Goal: Communication & Community: Answer question/provide support

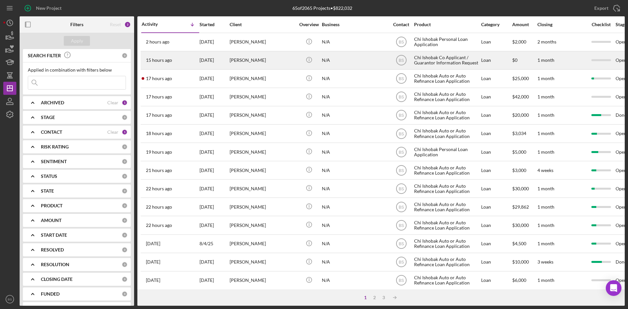
click at [202, 61] on div "[DATE]" at bounding box center [214, 60] width 29 height 17
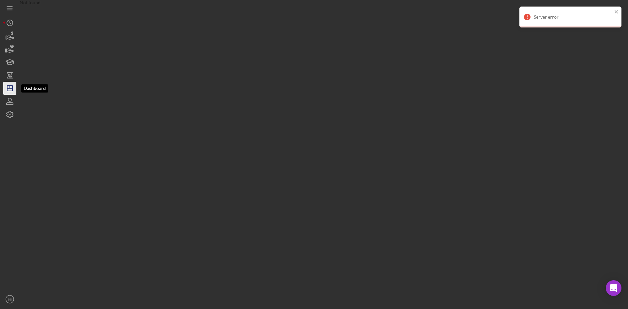
click at [10, 88] on icon "Icon/Dashboard" at bounding box center [10, 88] width 16 height 16
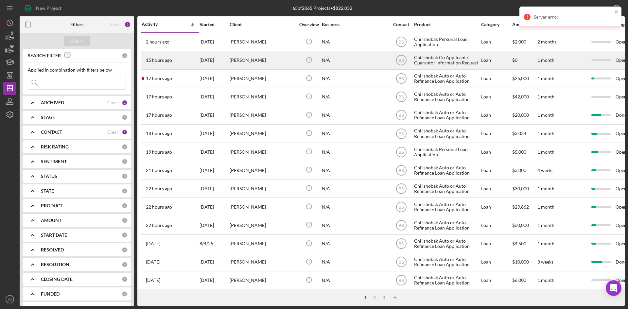
click at [216, 61] on div "[DATE]" at bounding box center [214, 60] width 29 height 17
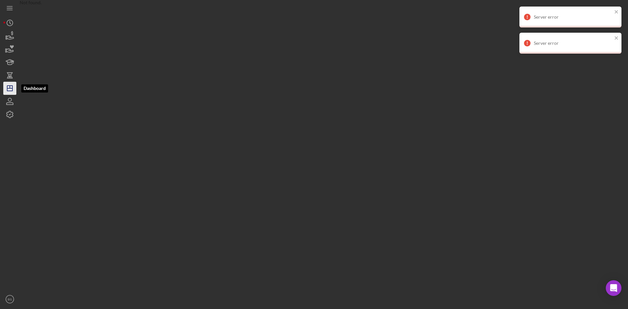
click at [8, 88] on line "button" at bounding box center [9, 88] width 5 height 0
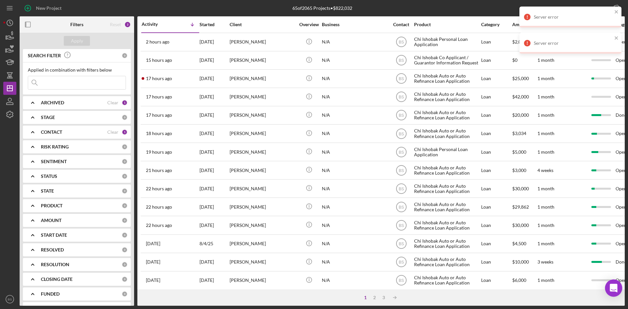
click at [615, 290] on icon "Open Intercom Messenger" at bounding box center [613, 288] width 9 height 9
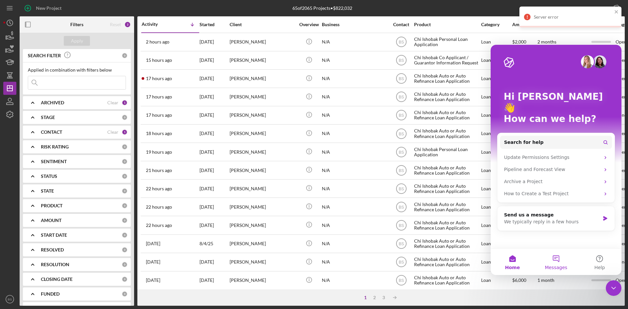
click at [558, 258] on button "Messages" at bounding box center [556, 262] width 44 height 26
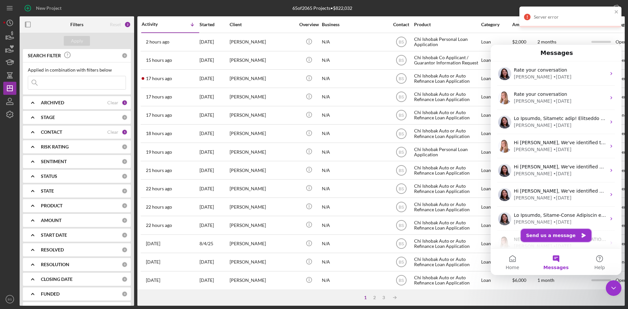
click at [554, 236] on button "Send us a message" at bounding box center [556, 235] width 71 height 13
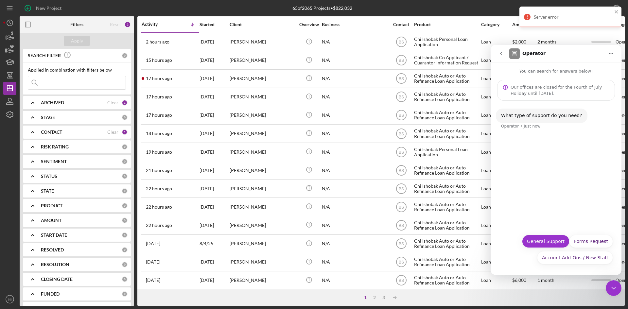
click at [558, 244] on button "General Support" at bounding box center [545, 241] width 47 height 13
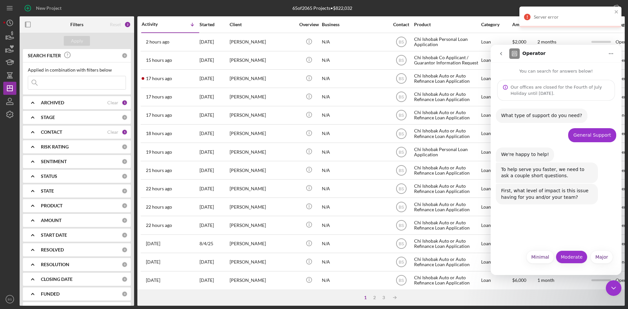
click at [567, 262] on button "Moderate" at bounding box center [572, 257] width 32 height 13
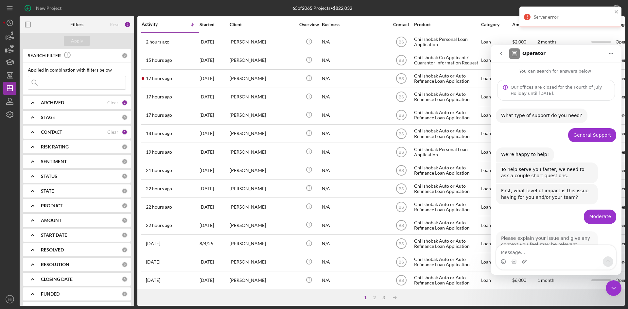
scroll to position [18, 0]
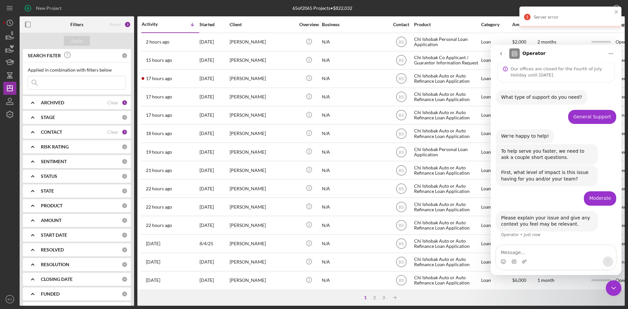
click at [551, 248] on textarea "Message…" at bounding box center [556, 250] width 120 height 11
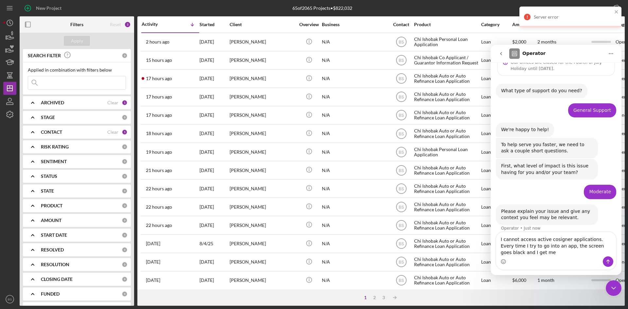
scroll to position [31, 0]
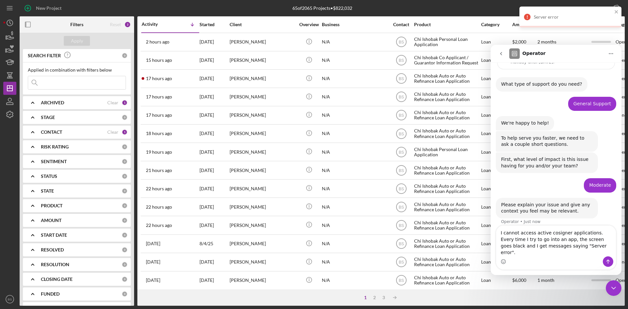
type textarea "I cannot access active cosigner applications. Every time I try to go into an ap…"
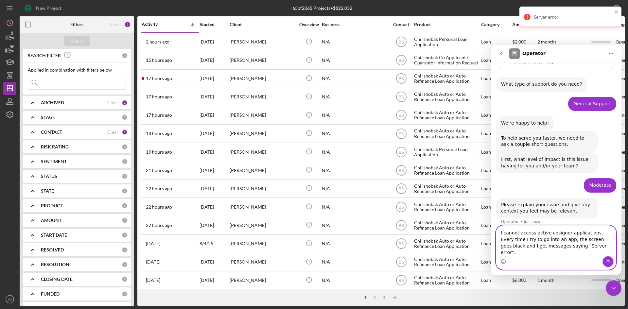
click at [605, 261] on button "Send a message…" at bounding box center [608, 261] width 10 height 10
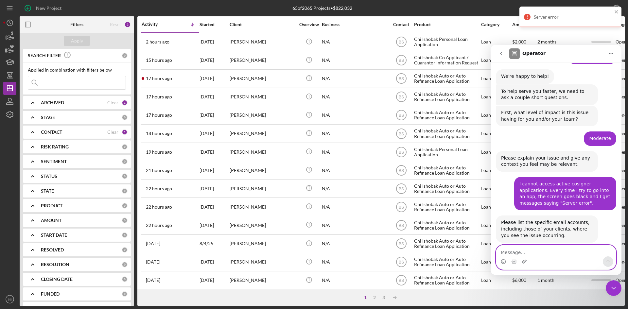
scroll to position [89, 0]
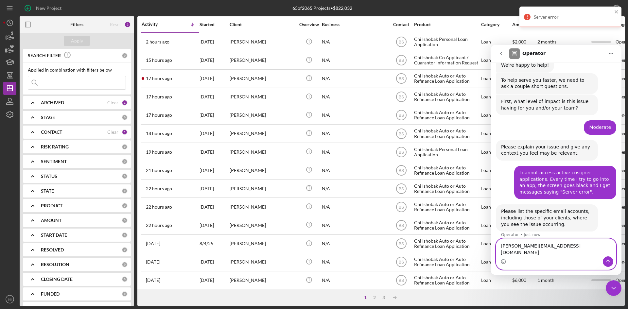
click at [561, 254] on textarea "[PERSON_NAME][EMAIL_ADDRESS][DOMAIN_NAME]" at bounding box center [556, 248] width 120 height 18
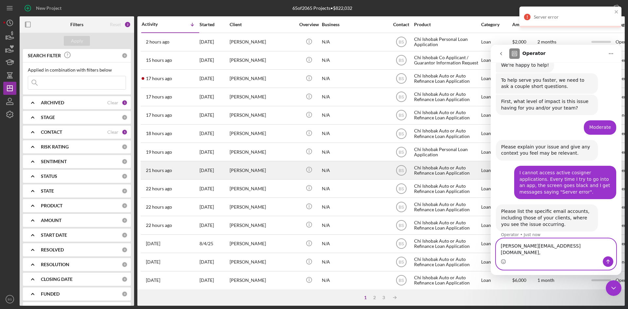
paste textarea "[EMAIL_ADDRESS][DOMAIN_NAME]"
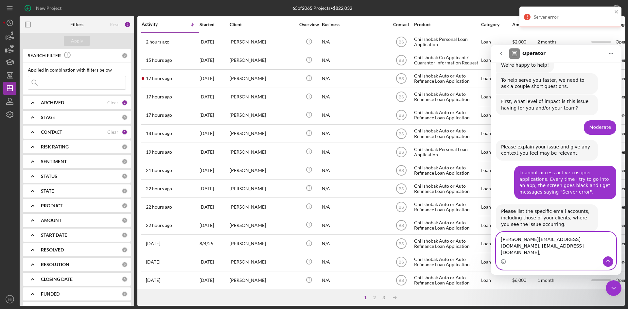
drag, startPoint x: 594, startPoint y: 256, endPoint x: 590, endPoint y: 257, distance: 3.4
click at [594, 256] on textarea "b.sotelo@chiishobak.org, Kaydeecakes82@gmail.com," at bounding box center [556, 244] width 120 height 24
drag, startPoint x: 612, startPoint y: 251, endPoint x: 617, endPoint y: 250, distance: 4.3
click at [612, 251] on textarea "b.sotelo@chiishobak.org, Kaydeecakes82@gmail.com," at bounding box center [556, 244] width 120 height 24
paste textarea "[EMAIL_ADDRESS][DOMAIN_NAME]"
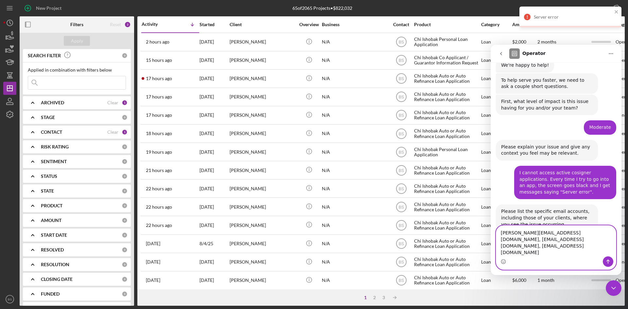
scroll to position [96, 0]
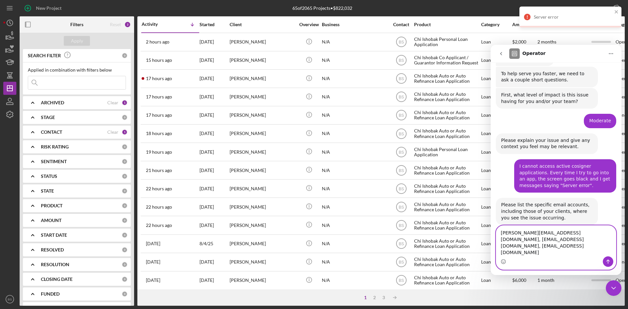
type textarea "b.sotelo@chiishobak.org, Kaydeecakes82@gmail.com, sjmorseau@gmail.com"
click at [605, 262] on button "Send a message…" at bounding box center [608, 261] width 10 height 10
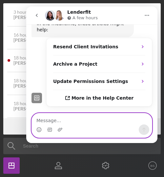
scroll to position [337, 0]
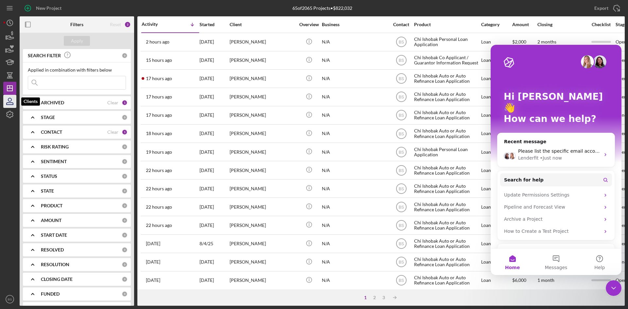
click at [12, 100] on icon "button" at bounding box center [10, 101] width 16 height 16
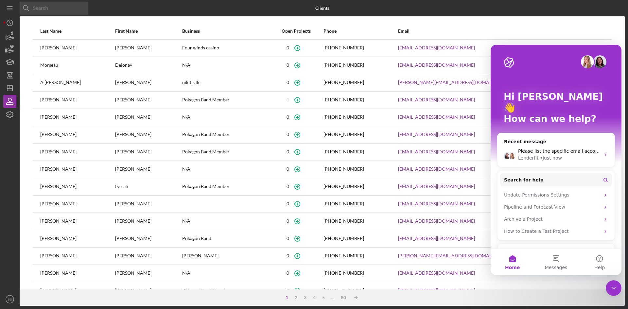
click at [74, 11] on input at bounding box center [54, 8] width 69 height 13
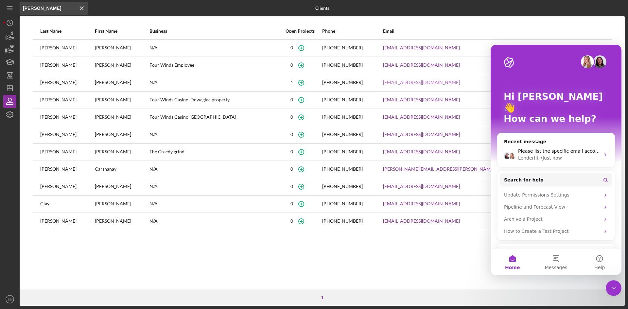
type input "[PERSON_NAME]"
click at [460, 83] on link "Kaydeecakes82@gmail.com" at bounding box center [421, 82] width 77 height 5
click at [81, 7] on line at bounding box center [81, 8] width 3 height 3
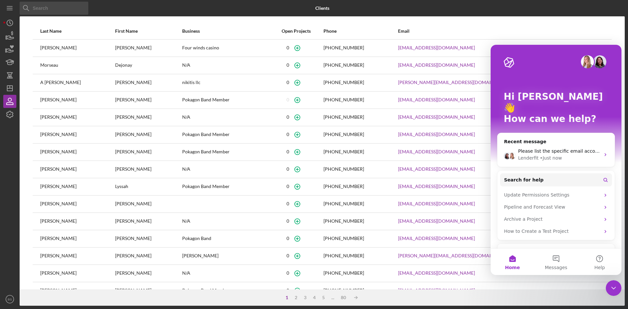
click at [77, 7] on input at bounding box center [54, 8] width 69 height 13
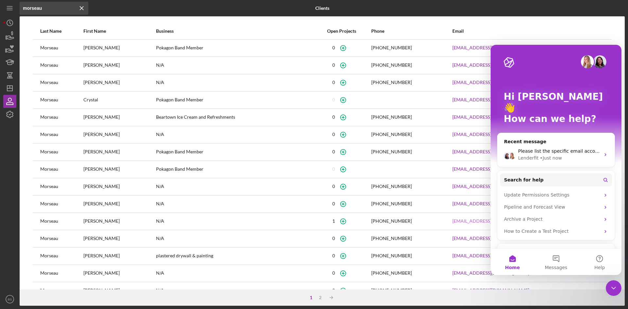
type input "morseau"
click at [481, 222] on link "sjmorseau@gmail.com" at bounding box center [490, 220] width 77 height 5
click at [14, 87] on icon "Icon/Dashboard" at bounding box center [10, 88] width 16 height 16
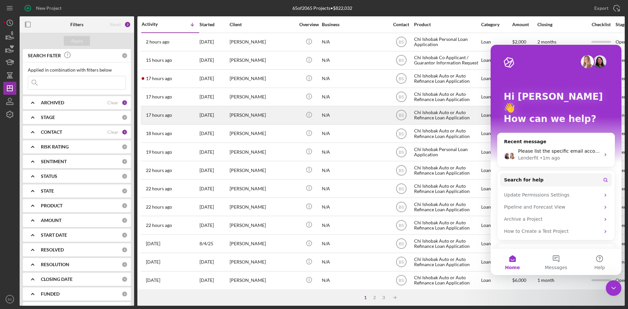
click at [234, 112] on div "[PERSON_NAME]" at bounding box center [262, 115] width 65 height 17
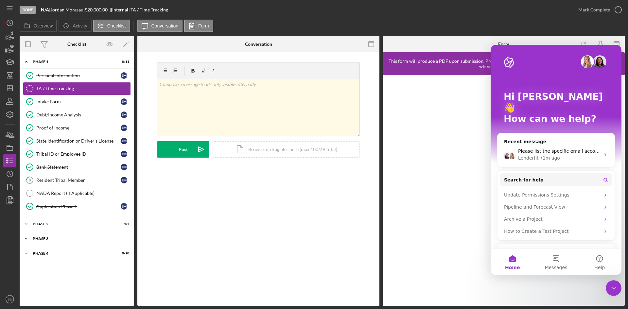
click at [74, 235] on div "Icon/Expander Phase 3 2 / 3" at bounding box center [77, 238] width 114 height 13
click at [71, 283] on link "Decision Decision J M" at bounding box center [77, 278] width 108 height 13
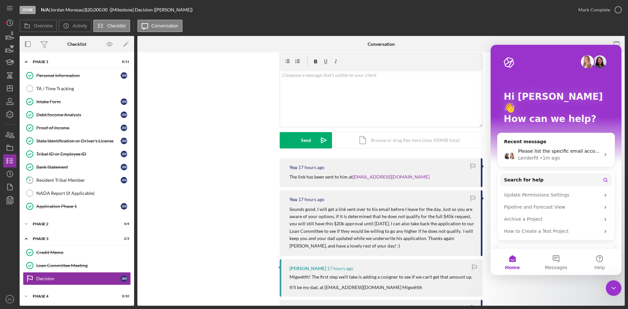
scroll to position [33, 0]
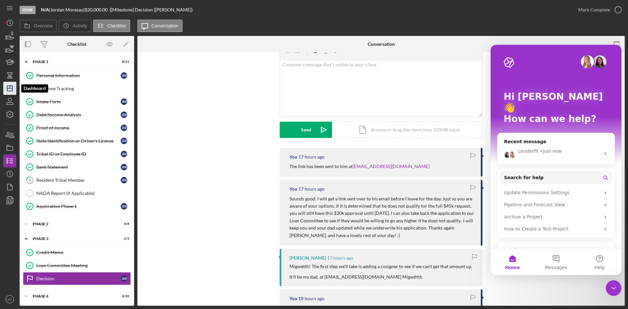
click at [8, 88] on line "button" at bounding box center [9, 88] width 5 height 0
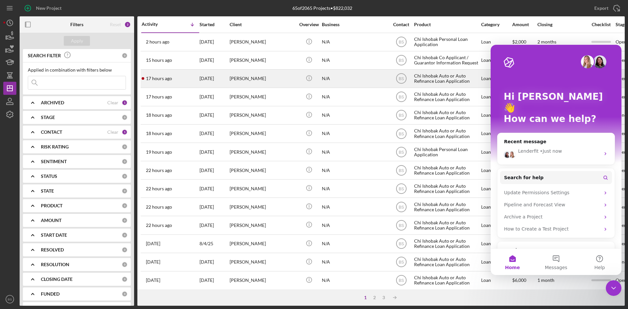
click at [256, 72] on div "[PERSON_NAME]" at bounding box center [262, 78] width 65 height 17
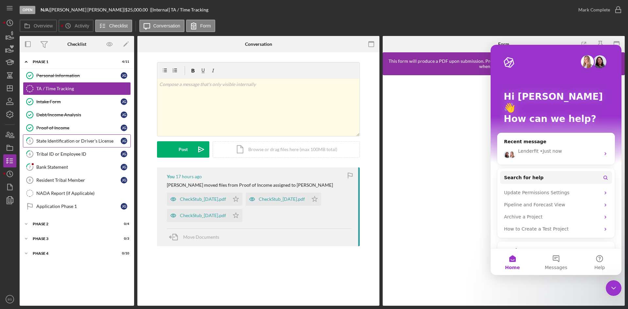
click at [90, 138] on link "5 State Identification or Driver's License J G" at bounding box center [77, 140] width 108 height 13
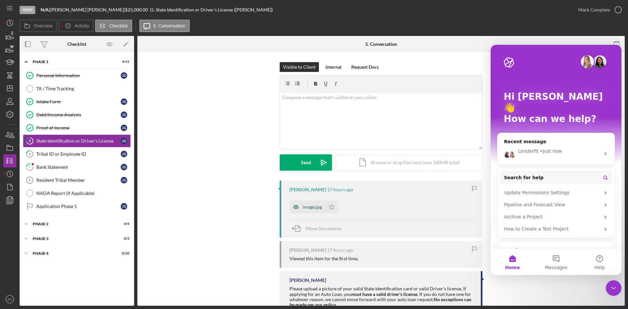
click at [311, 209] on div "image.jpg" at bounding box center [312, 206] width 19 height 5
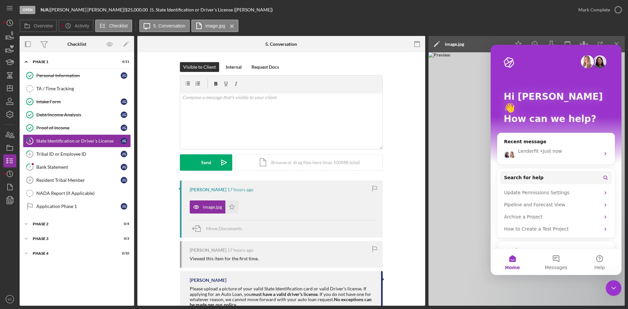
click at [448, 118] on img at bounding box center [526, 178] width 196 height 253
click at [615, 290] on icon "Close Intercom Messenger" at bounding box center [614, 288] width 8 height 8
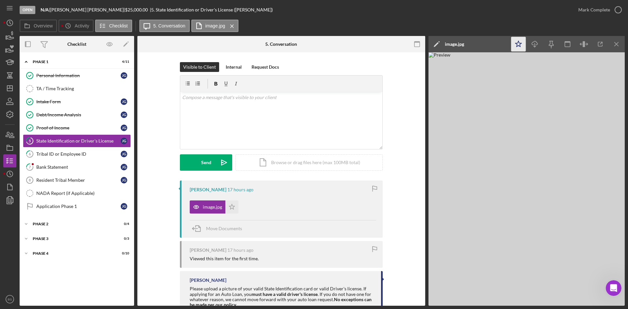
click at [516, 44] on icon "Icon/Star" at bounding box center [518, 44] width 15 height 15
click at [612, 11] on icon "button" at bounding box center [618, 10] width 16 height 16
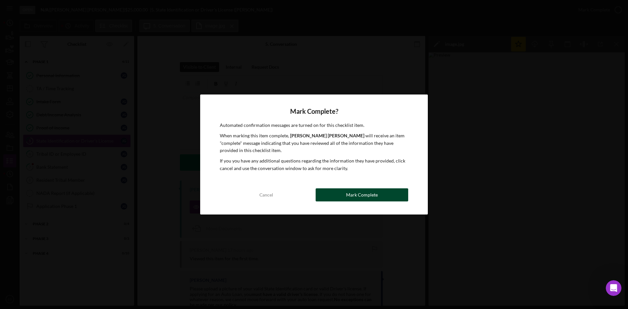
click at [401, 195] on button "Mark Complete" at bounding box center [362, 194] width 93 height 13
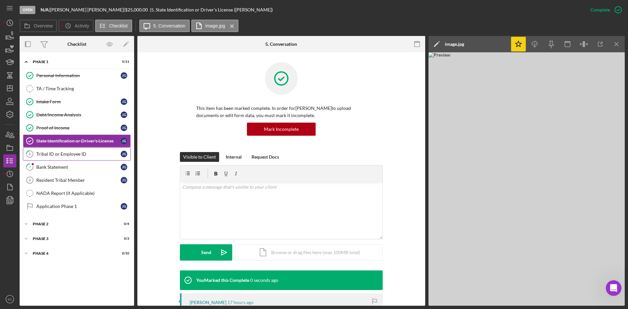
click at [72, 156] on div "Tribal ID or Employee ID" at bounding box center [78, 153] width 84 height 5
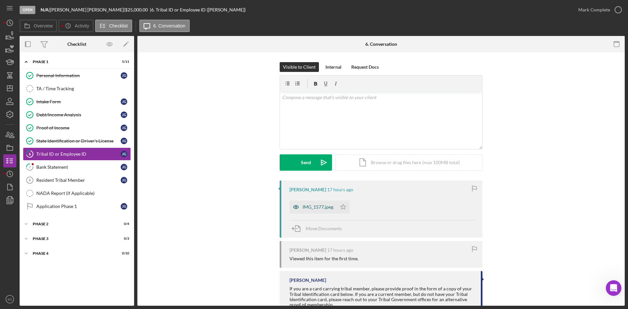
click at [310, 211] on div "IMG_1577.jpeg" at bounding box center [312, 207] width 47 height 13
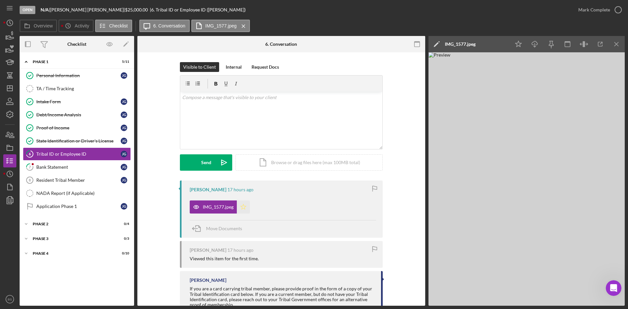
click at [244, 204] on icon "Icon/Star" at bounding box center [243, 207] width 13 height 13
click at [530, 40] on icon "Icon/Download" at bounding box center [535, 44] width 15 height 15
click at [328, 107] on div "v Color teal Color pink Remove color Add row above Add row below Add column bef…" at bounding box center [281, 120] width 202 height 57
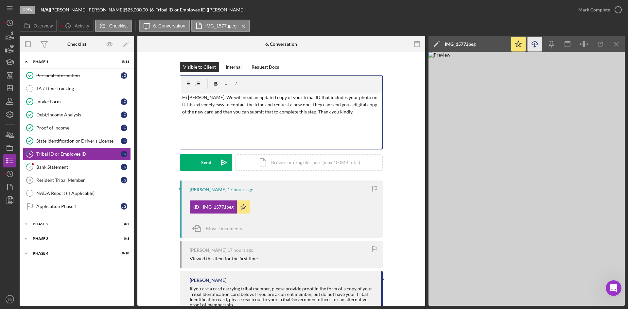
click at [357, 98] on p "Hi Jamie. We will need an updated copy of your tribal ID that includes your pho…" at bounding box center [281, 105] width 199 height 22
drag, startPoint x: 202, startPoint y: 103, endPoint x: 178, endPoint y: 103, distance: 23.6
click at [178, 103] on div "Visible to Client Internal Request Docs v Color teal Color pink Remove color Ad…" at bounding box center [281, 121] width 268 height 118
click at [205, 160] on div "Send" at bounding box center [206, 162] width 10 height 16
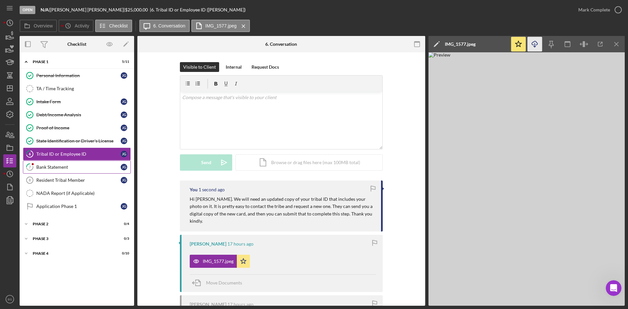
click at [113, 164] on link "7 Bank Statement J G" at bounding box center [77, 167] width 108 height 13
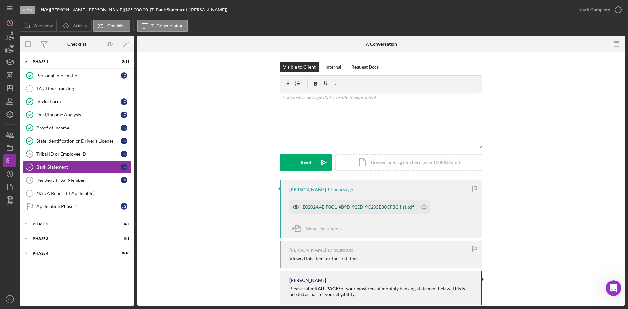
click at [356, 204] on div "E0202A4E-F0C1-4B9D-92ED-9C205E30CFBC-list.pdf" at bounding box center [359, 206] width 112 height 5
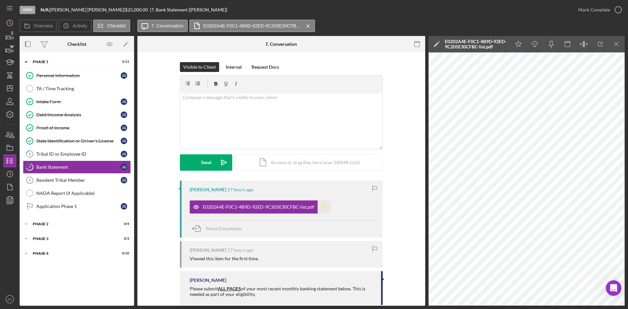
click at [323, 206] on polygon "button" at bounding box center [325, 206] width 6 height 5
click at [591, 7] on div "Mark Complete" at bounding box center [594, 9] width 32 height 13
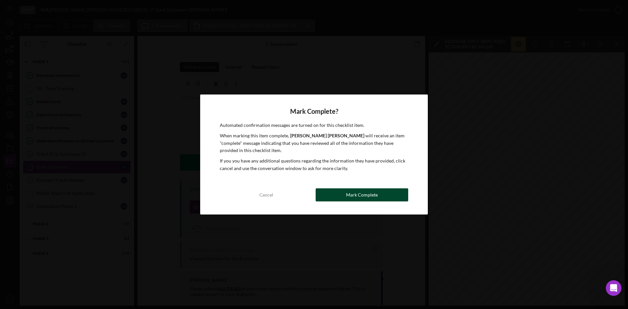
click at [375, 190] on div "Mark Complete" at bounding box center [362, 194] width 32 height 13
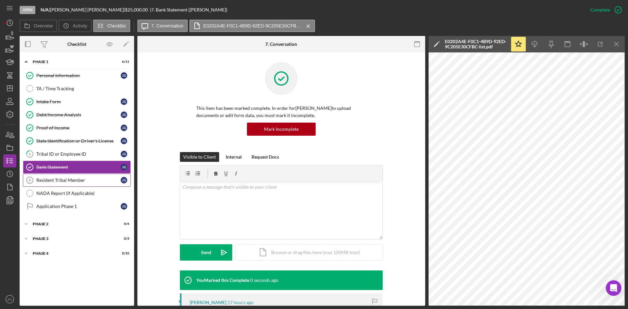
click at [72, 180] on div "Resident Tribal Member" at bounding box center [78, 180] width 84 height 5
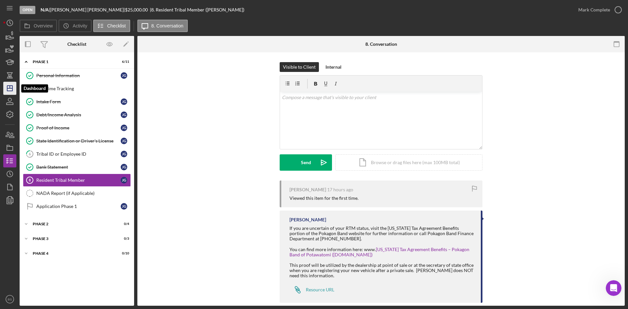
click at [10, 88] on line "button" at bounding box center [9, 88] width 5 height 0
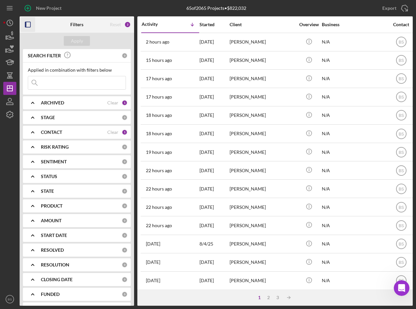
click at [30, 22] on rect "button" at bounding box center [27, 24] width 5 height 5
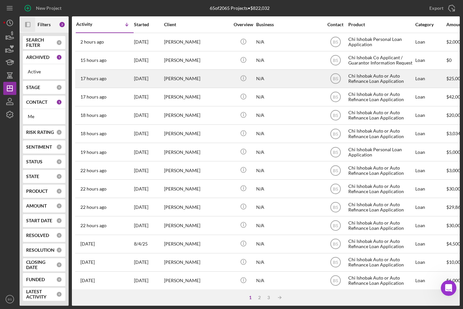
click at [176, 81] on div "[PERSON_NAME]" at bounding box center [196, 78] width 65 height 17
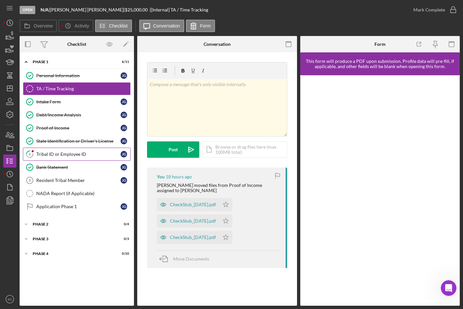
click at [64, 156] on div "Tribal ID or Employee ID" at bounding box center [78, 153] width 84 height 5
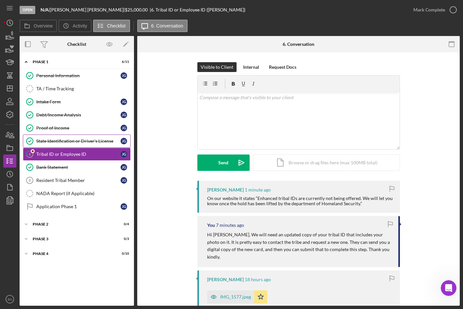
click at [321, 117] on div "v Color teal Color pink Remove color Add row above Add row below Add column bef…" at bounding box center [299, 120] width 202 height 57
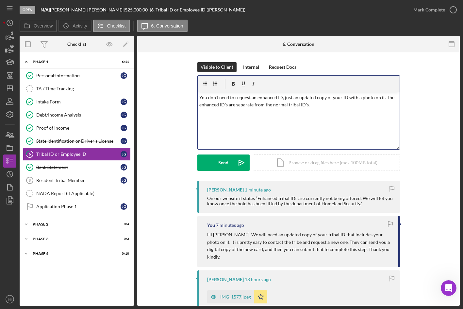
click at [316, 97] on p "You don't need to request an enhanced ID, just an updated copy of your ID with …" at bounding box center [299, 101] width 199 height 15
drag, startPoint x: 341, startPoint y: 103, endPoint x: 329, endPoint y: 102, distance: 12.1
click at [329, 102] on p "You don't need to request an enhanced ID, just an updated new copy of your ID w…" at bounding box center [299, 105] width 199 height 22
click at [315, 106] on p "You don't need to request an enhanced ID, just an updated new copy of your ID w…" at bounding box center [299, 105] width 199 height 22
drag, startPoint x: 217, startPoint y: 97, endPoint x: 208, endPoint y: 97, distance: 9.2
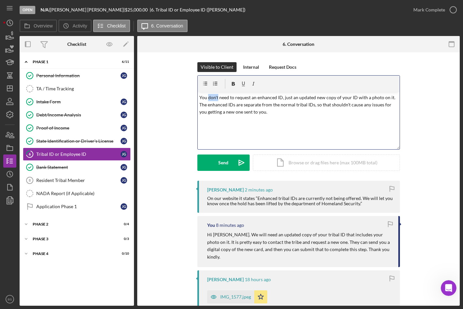
click at [208, 97] on p "You don't need to request an enhanced ID, just an updated new copy of your ID w…" at bounding box center [299, 105] width 199 height 22
click at [244, 162] on icon "Icon/icon-invite-send" at bounding box center [242, 162] width 16 height 16
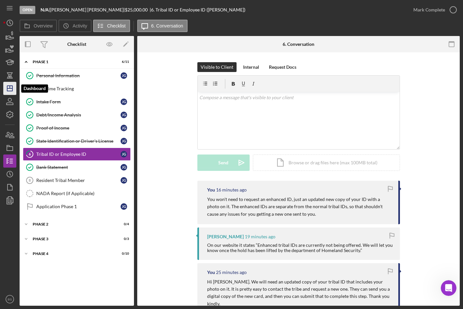
click at [11, 86] on polygon "button" at bounding box center [9, 88] width 5 height 5
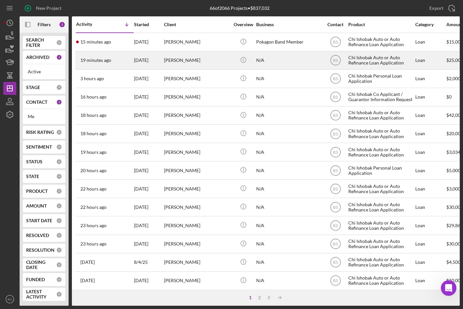
click at [105, 59] on time "19 minutes ago" at bounding box center [95, 60] width 31 height 5
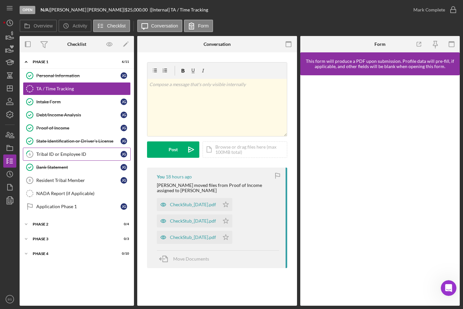
click at [83, 151] on link "6 Tribal ID or Employee ID J G" at bounding box center [77, 154] width 108 height 13
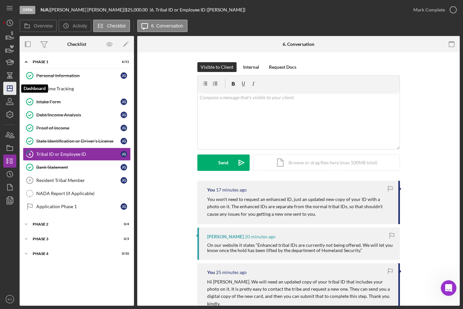
click at [15, 86] on icon "Icon/Dashboard" at bounding box center [10, 88] width 16 height 16
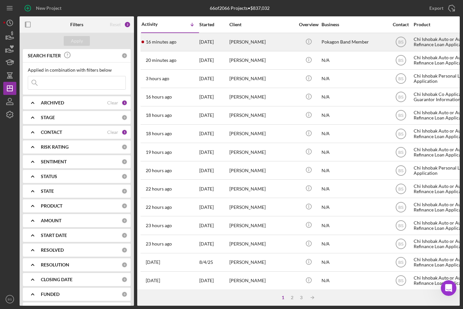
click at [169, 40] on time "16 minutes ago" at bounding box center [161, 41] width 31 height 5
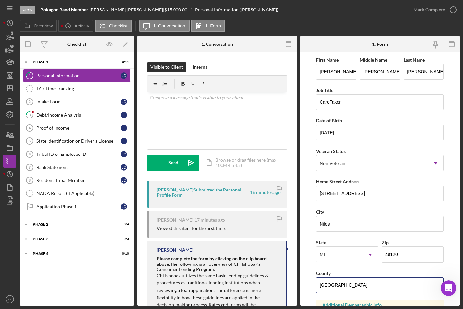
drag, startPoint x: 348, startPoint y: 283, endPoint x: 311, endPoint y: 283, distance: 37.3
click at [311, 283] on form "First Name Jasmine Middle Name Chloe Marie Last Name Collett Job Title CareTake…" at bounding box center [381, 178] width 160 height 253
type input "Berrien"
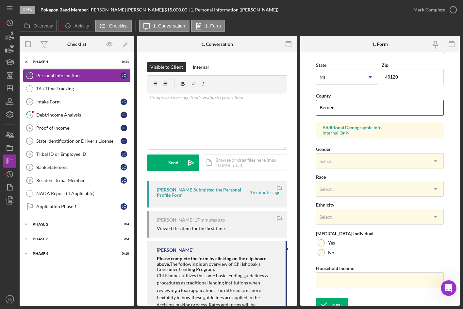
scroll to position [184, 0]
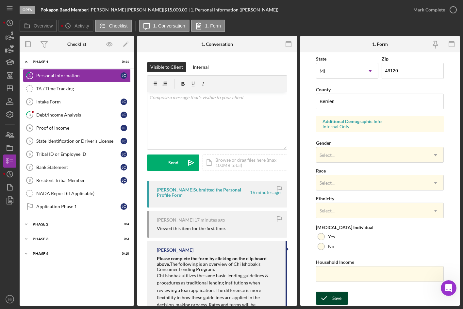
click at [341, 291] on div "Save" at bounding box center [337, 297] width 9 height 13
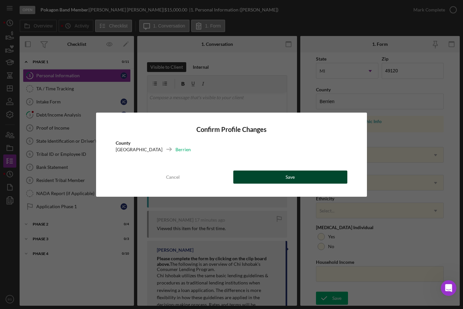
click at [294, 177] on div "Save" at bounding box center [290, 176] width 9 height 13
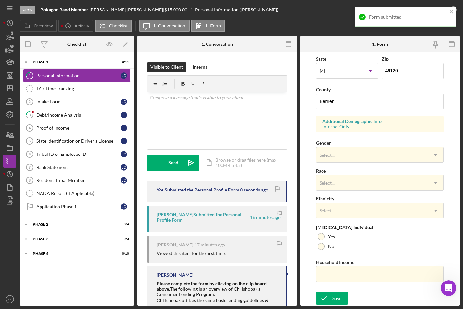
click at [427, 12] on div "Form submitted" at bounding box center [404, 17] width 92 height 10
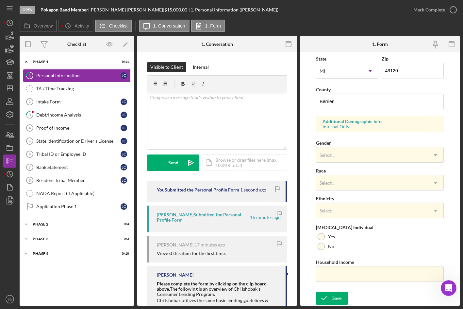
click at [429, 11] on div "Form submitted" at bounding box center [406, 19] width 105 height 29
click at [429, 9] on div "Mark Complete" at bounding box center [430, 9] width 32 height 13
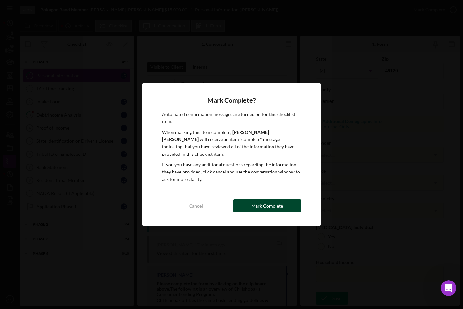
click at [284, 202] on button "Mark Complete" at bounding box center [268, 205] width 68 height 13
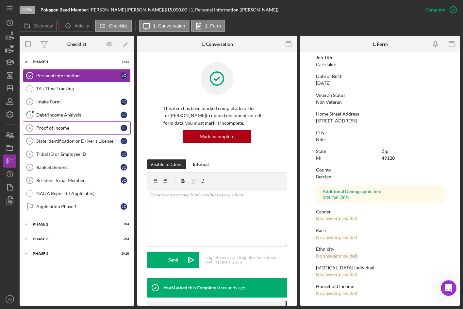
scroll to position [52, 0]
click at [59, 116] on div "Debt/Income Analysis" at bounding box center [78, 114] width 84 height 5
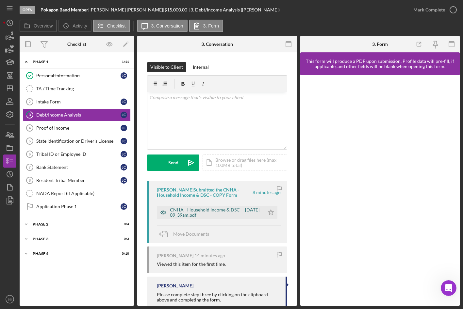
click at [212, 213] on div "CNHA - Household Income & DSC -- 2025-08-12 09_39am.pdf" at bounding box center [215, 212] width 91 height 10
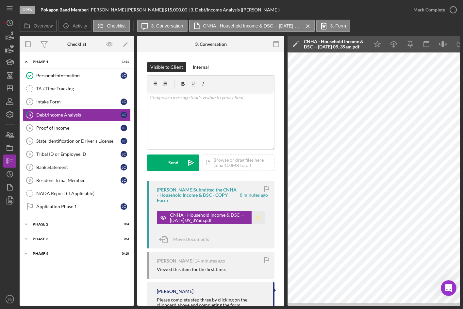
click at [259, 211] on icon "Icon/Star" at bounding box center [258, 217] width 13 height 13
click at [430, 5] on div "Mark Complete" at bounding box center [430, 9] width 32 height 13
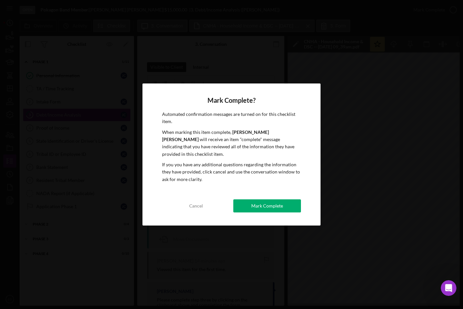
click at [278, 200] on div "Mark Complete" at bounding box center [268, 205] width 32 height 13
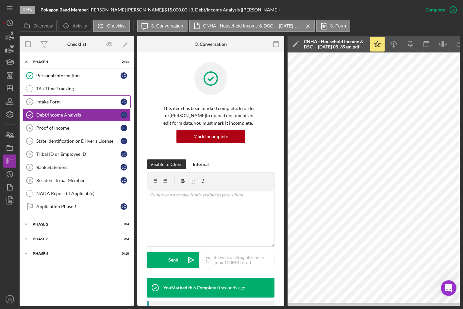
click at [90, 101] on div "Intake Form" at bounding box center [78, 101] width 84 height 5
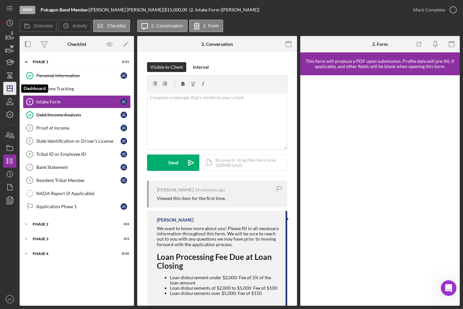
click at [14, 84] on icon "Icon/Dashboard" at bounding box center [10, 88] width 16 height 16
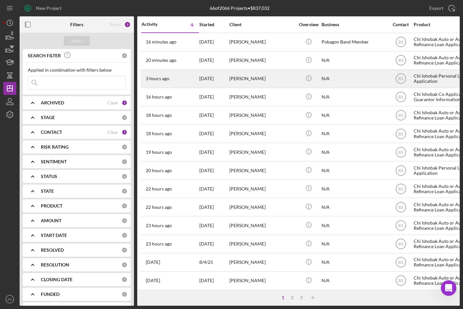
click at [201, 72] on div "8/12/25" at bounding box center [214, 78] width 29 height 17
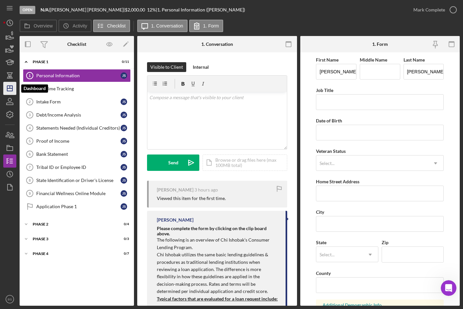
click at [7, 84] on icon "Icon/Dashboard" at bounding box center [10, 88] width 16 height 16
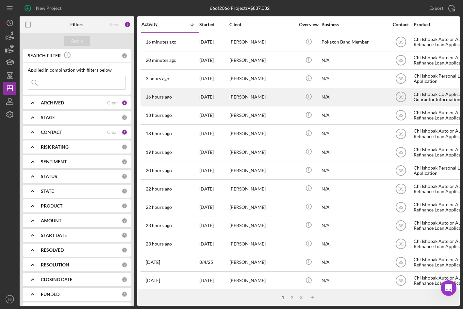
click at [251, 99] on div "[PERSON_NAME]" at bounding box center [262, 96] width 65 height 17
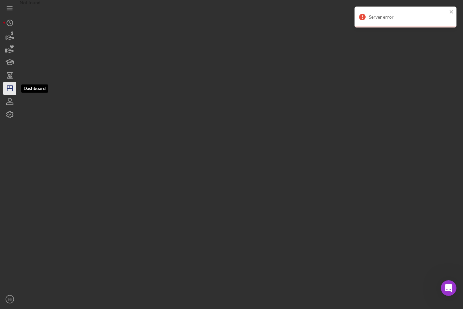
click at [9, 86] on polygon "button" at bounding box center [9, 88] width 5 height 5
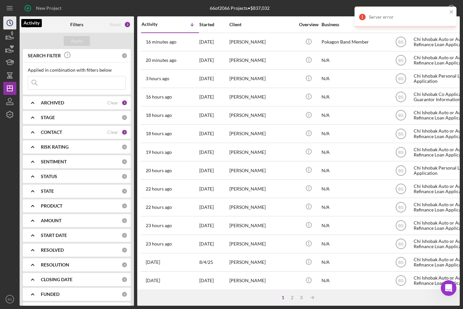
click at [15, 26] on icon "Icon/History" at bounding box center [10, 23] width 16 height 16
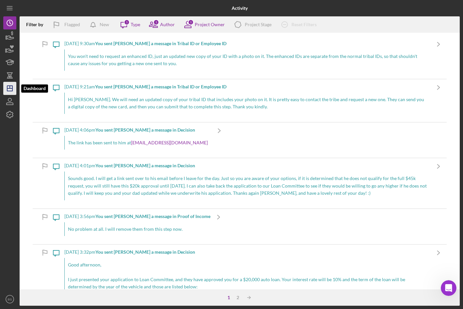
click at [9, 85] on icon "Icon/Dashboard" at bounding box center [10, 88] width 16 height 16
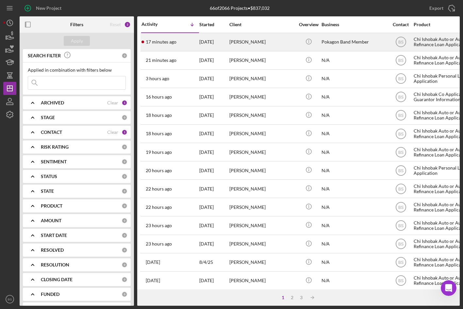
click at [162, 43] on time "17 minutes ago" at bounding box center [161, 41] width 31 height 5
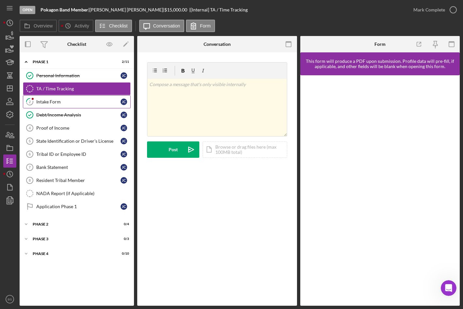
click at [69, 106] on link "2 Intake Form J C" at bounding box center [77, 101] width 108 height 13
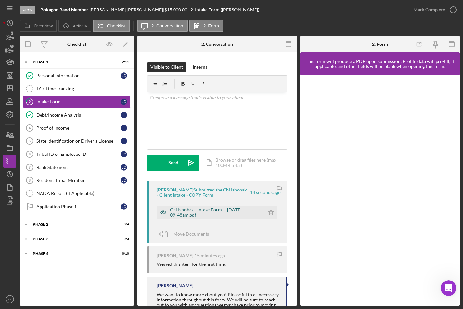
click at [204, 218] on div "Chi Ishobak - Intake Form -- 2025-08-12 09_48am.pdf" at bounding box center [211, 212] width 108 height 13
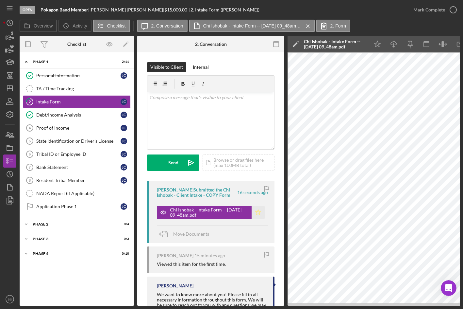
click at [254, 208] on icon "Icon/Star" at bounding box center [258, 212] width 13 height 13
click at [424, 14] on div "Mark Complete" at bounding box center [430, 9] width 32 height 13
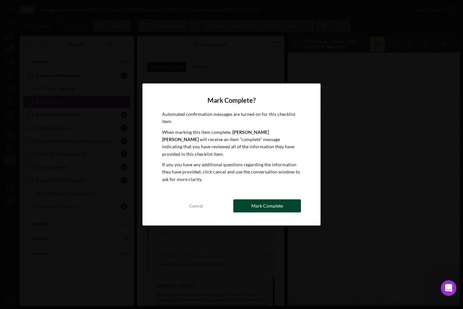
click at [280, 199] on div "Mark Complete" at bounding box center [268, 205] width 32 height 13
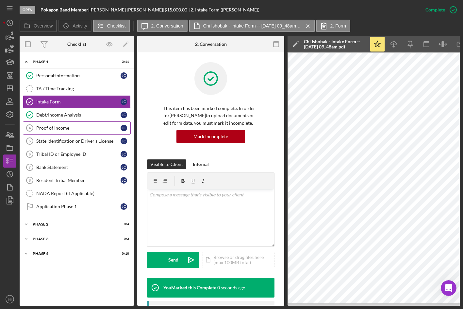
click at [100, 129] on div "Proof of Income" at bounding box center [78, 127] width 84 height 5
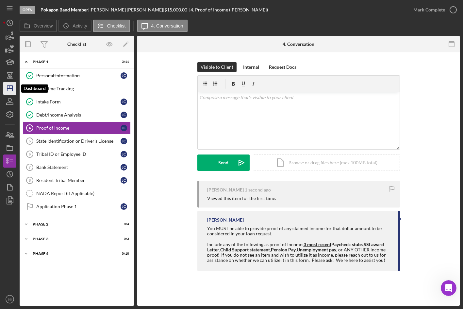
click at [9, 85] on icon "Icon/Dashboard" at bounding box center [10, 88] width 16 height 16
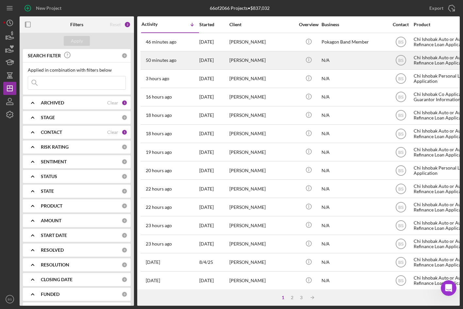
click at [175, 65] on div "50 minutes ago Jamie Goss" at bounding box center [170, 60] width 57 height 17
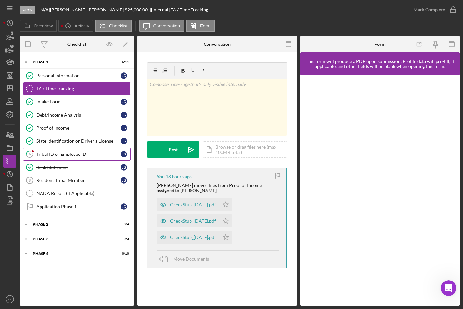
click at [47, 158] on link "6 Tribal ID or Employee ID J G" at bounding box center [77, 154] width 108 height 13
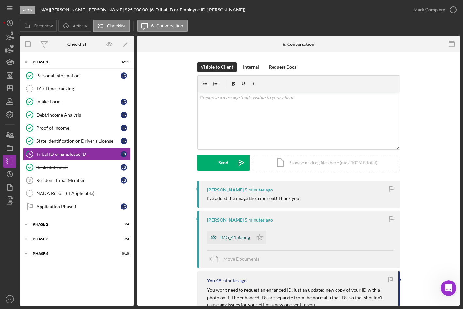
click at [241, 239] on div "IMG_4150.png" at bounding box center [235, 237] width 30 height 5
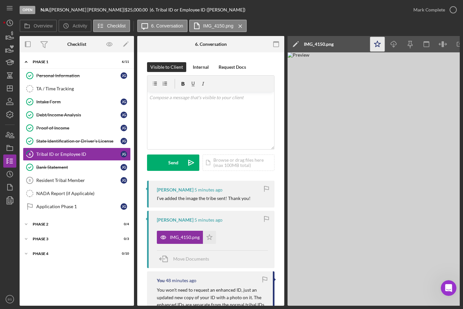
click at [378, 47] on icon "Icon/Star" at bounding box center [378, 44] width 15 height 15
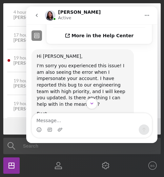
scroll to position [403, 0]
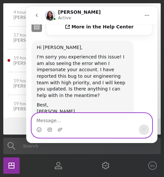
click at [92, 116] on textarea "Message…" at bounding box center [92, 119] width 120 height 11
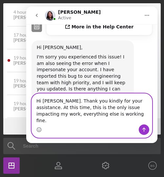
scroll to position [416, 0]
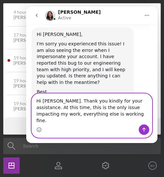
type textarea "Hi [PERSON_NAME]. Thank you kindly for your assistance. At this time, this is t…"
click at [143, 128] on icon "Send a message…" at bounding box center [143, 129] width 5 height 5
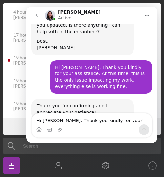
scroll to position [467, 0]
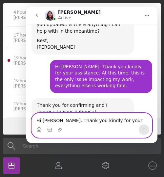
click at [101, 118] on textarea "Hi [PERSON_NAME]. Thank you kindly for your assistance. At this time, this is t…" at bounding box center [92, 119] width 120 height 11
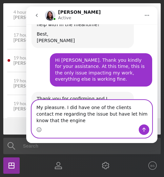
scroll to position [480, 0]
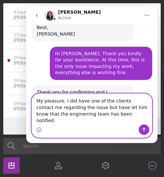
click at [56, 120] on textarea "My pleasure. I did have one of the clients contact me regarding the issue but h…" at bounding box center [92, 109] width 120 height 31
click at [75, 114] on textarea "My pleasure. I did have one of the clients contact me regarding the issue but h…" at bounding box center [92, 109] width 120 height 31
click at [112, 121] on textarea "My pleasure. I did have one of the clients contact me regarding the issue, but …" at bounding box center [92, 109] width 120 height 31
drag, startPoint x: 115, startPoint y: 121, endPoint x: 86, endPoint y: 113, distance: 29.9
click at [86, 113] on textarea "My pleasure. I did have one of the clients contact me regarding the issue, but …" at bounding box center [92, 109] width 120 height 31
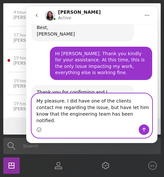
click at [118, 121] on textarea "My pleasure. I did have one of the clients contact me regarding the issue, but …" at bounding box center [92, 109] width 120 height 31
drag, startPoint x: 117, startPoint y: 121, endPoint x: 64, endPoint y: 108, distance: 54.7
click at [64, 108] on textarea "My pleasure. I did have one of the clients contact me regarding the issue, but …" at bounding box center [92, 109] width 120 height 31
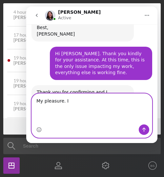
scroll to position [467, 0]
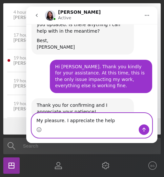
click at [66, 120] on textarea "My pleasure. I appreciate the help" at bounding box center [92, 119] width 120 height 11
click at [133, 118] on textarea "My pleasure. I significantly appreciate the help" at bounding box center [92, 119] width 120 height 11
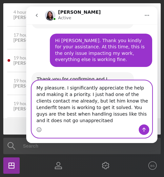
scroll to position [500, 0]
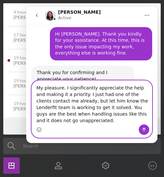
click at [79, 113] on textarea "My pleasure. I significantly appreciate the help and making it a priority. I ju…" at bounding box center [92, 103] width 120 height 44
click at [81, 120] on textarea "My pleasure. I significantly appreciate the help and making it a priority. I ju…" at bounding box center [92, 103] width 120 height 44
drag, startPoint x: 81, startPoint y: 120, endPoint x: 77, endPoint y: 95, distance: 24.9
click at [77, 95] on textarea "My pleasure. I significantly appreciate the help and making it a priority. I ju…" at bounding box center [92, 103] width 120 height 44
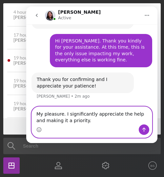
scroll to position [474, 0]
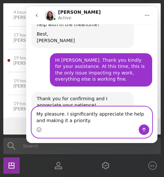
click at [61, 115] on textarea "My pleasure. I significantly appreciate the help and making it a priority." at bounding box center [92, 116] width 120 height 18
click at [68, 114] on textarea "My pleasure. I significantly appreciate the help and making it a priority." at bounding box center [92, 116] width 120 height 18
click at [86, 114] on textarea "My pleasure. I significantly appreciate the help and making it a priority." at bounding box center [92, 116] width 120 height 18
click at [84, 119] on textarea "My pleasure. I significantly appreciate the help and making it a priority." at bounding box center [92, 116] width 120 height 18
click at [72, 121] on textarea "My pleasure. I significantly appreciate the help and making it a priority." at bounding box center [92, 116] width 120 height 18
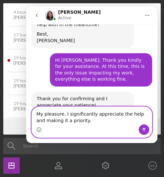
click at [101, 115] on textarea "My pleasure. I significantly appreciate the help and making it a priority." at bounding box center [92, 116] width 120 height 18
click at [125, 114] on textarea "My pleasure. I significantly appreciate the help and making it a priority." at bounding box center [92, 116] width 120 height 18
type textarea "My pleasure. I significantly appreciate the help and making it a priority."
click at [140, 130] on button "Send a message…" at bounding box center [143, 130] width 10 height 10
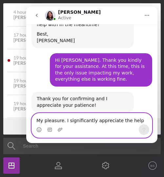
scroll to position [493, 0]
